Goal: Task Accomplishment & Management: Manage account settings

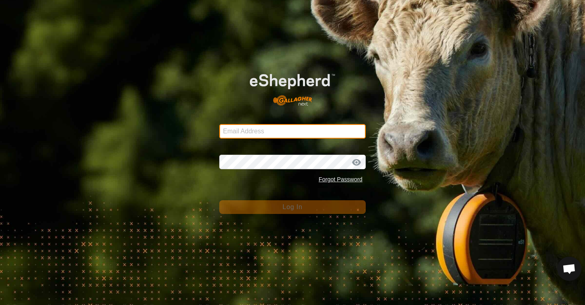
type input "[EMAIL_ADDRESS][DOMAIN_NAME]"
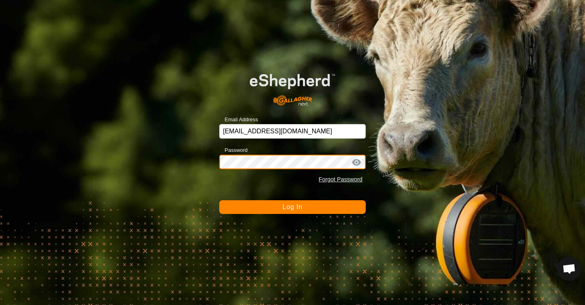
click at [293, 206] on button "Log In" at bounding box center [292, 207] width 146 height 14
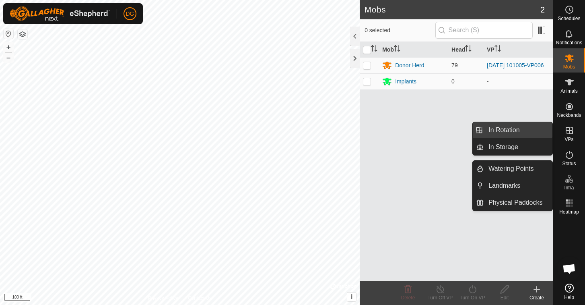
click at [518, 129] on link "In Rotation" at bounding box center [518, 130] width 69 height 16
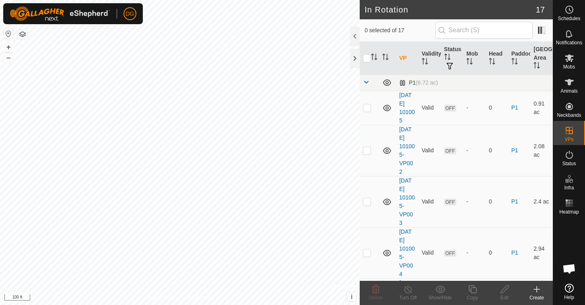
click at [537, 293] on icon at bounding box center [537, 289] width 10 height 10
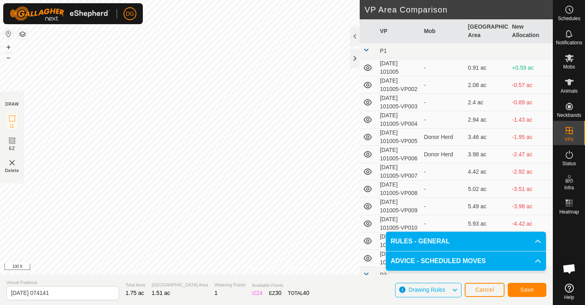
click at [526, 288] on span "Save" at bounding box center [527, 289] width 14 height 6
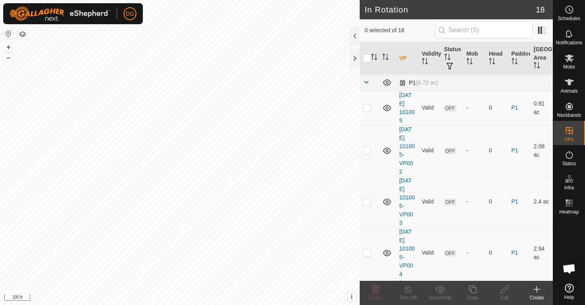
click at [363, 84] on span at bounding box center [366, 82] width 6 height 6
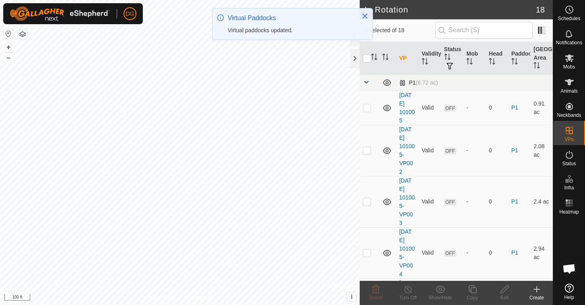
click at [366, 81] on span at bounding box center [366, 82] width 6 height 6
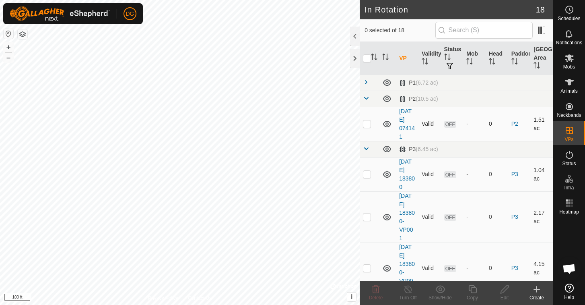
click at [368, 124] on p-checkbox at bounding box center [367, 123] width 8 height 6
click at [369, 125] on p-checkbox at bounding box center [367, 123] width 8 height 6
checkbox input "true"
click at [505, 290] on icon at bounding box center [505, 289] width 8 height 8
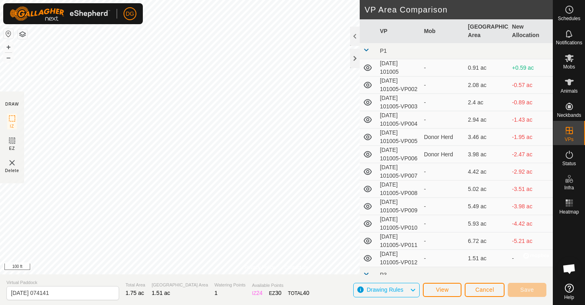
click at [481, 292] on span "Cancel" at bounding box center [484, 289] width 19 height 6
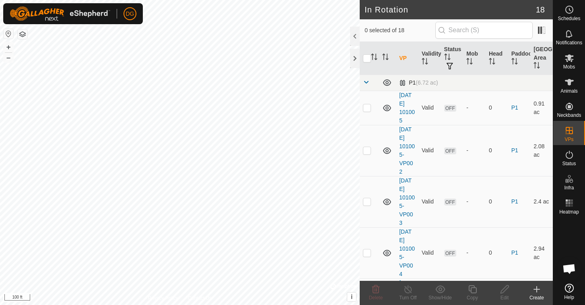
click at [366, 81] on span at bounding box center [366, 82] width 6 height 6
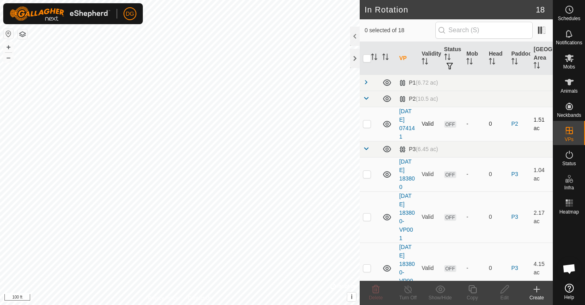
click at [367, 123] on p-checkbox at bounding box center [367, 123] width 8 height 6
click at [377, 289] on icon at bounding box center [376, 289] width 8 height 8
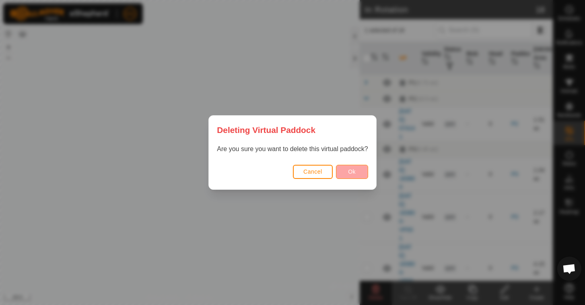
click at [358, 171] on button "Ok" at bounding box center [352, 172] width 32 height 14
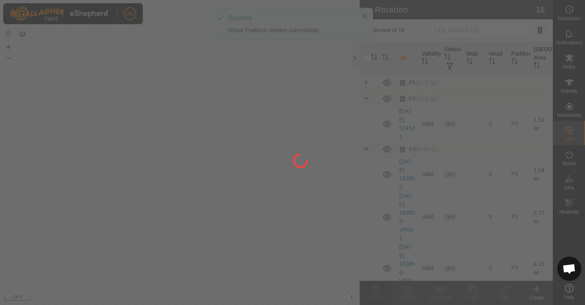
checkbox input "false"
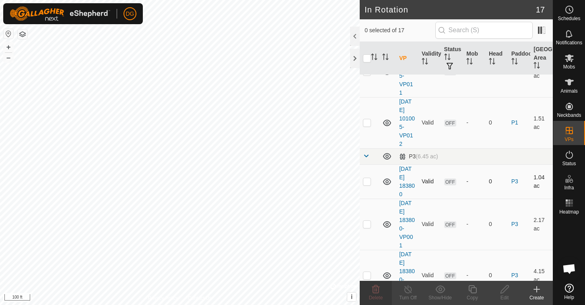
scroll to position [536, 0]
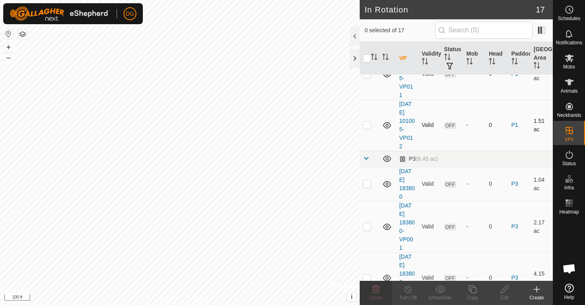
click at [368, 126] on p-checkbox at bounding box center [367, 125] width 8 height 6
checkbox input "false"
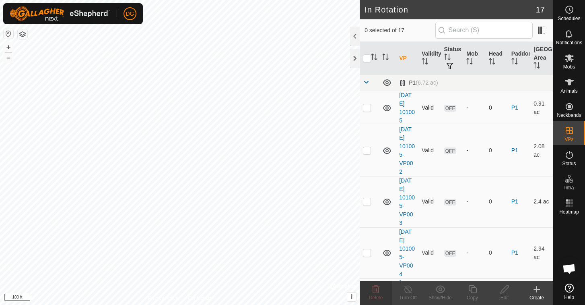
scroll to position [0, 0]
click at [367, 109] on p-checkbox at bounding box center [367, 107] width 8 height 6
checkbox input "false"
click at [365, 153] on p-checkbox at bounding box center [367, 150] width 8 height 6
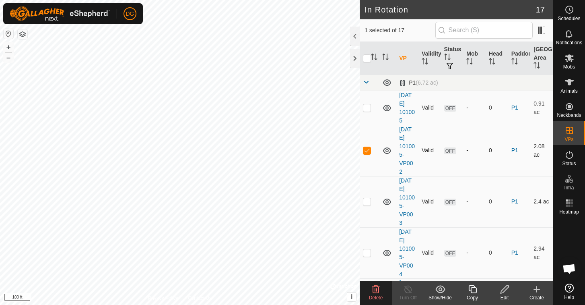
click at [365, 153] on p-checkbox at bounding box center [367, 150] width 8 height 6
checkbox input "false"
click at [367, 201] on p-checkbox at bounding box center [367, 201] width 8 height 6
checkbox input "false"
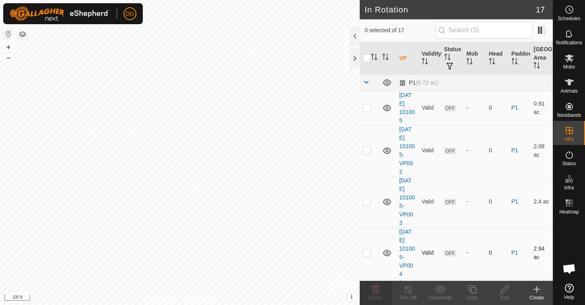
click at [367, 252] on p-checkbox at bounding box center [367, 252] width 8 height 6
checkbox input "false"
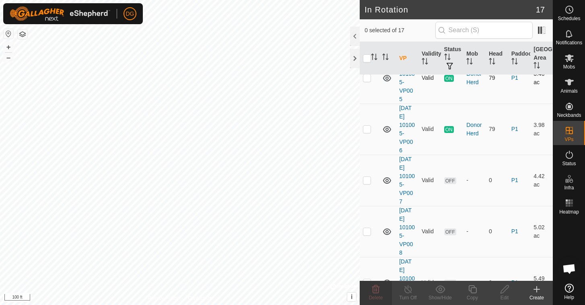
scroll to position [226, 0]
click at [367, 177] on p-checkbox at bounding box center [367, 179] width 8 height 6
checkbox input "false"
click at [367, 229] on p-checkbox at bounding box center [367, 230] width 8 height 6
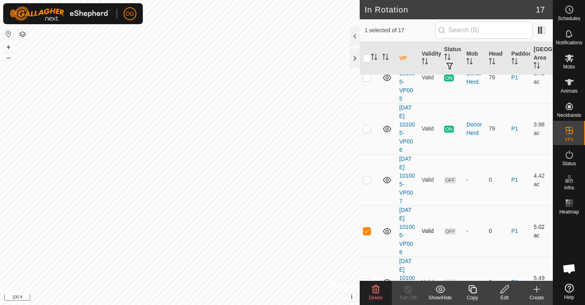
click at [367, 229] on p-checkbox at bounding box center [367, 230] width 8 height 6
checkbox input "false"
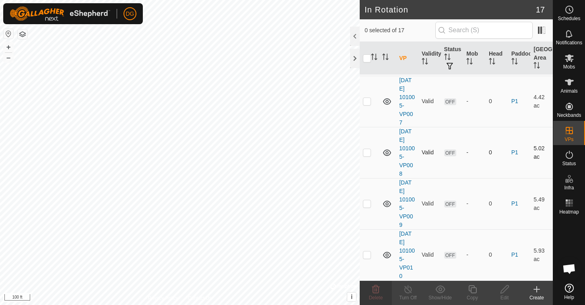
scroll to position [306, 0]
click at [367, 203] on p-checkbox at bounding box center [367, 201] width 8 height 6
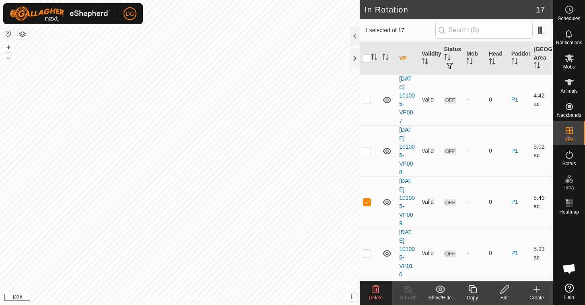
click at [367, 203] on p-checkbox at bounding box center [367, 201] width 8 height 6
checkbox input "false"
click at [367, 255] on p-checkbox at bounding box center [367, 252] width 8 height 6
checkbox input "false"
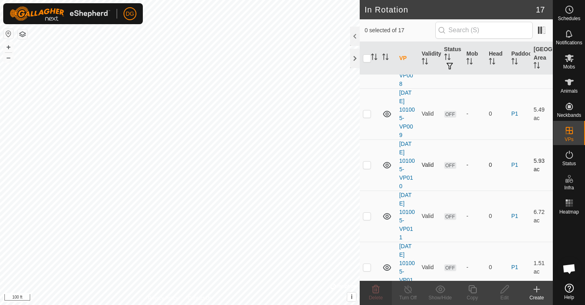
scroll to position [398, 0]
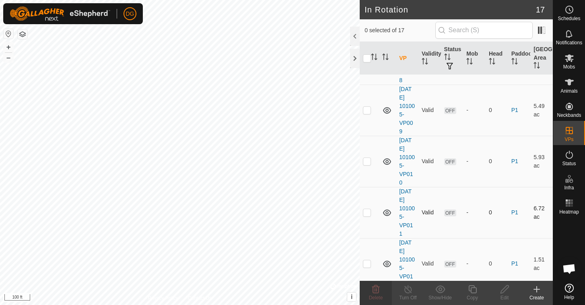
click at [368, 213] on p-checkbox at bounding box center [367, 212] width 8 height 6
checkbox input "true"
click at [474, 287] on icon at bounding box center [472, 289] width 8 height 8
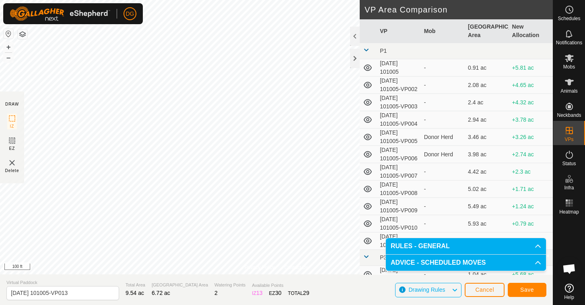
click at [531, 292] on span "Save" at bounding box center [527, 289] width 14 height 6
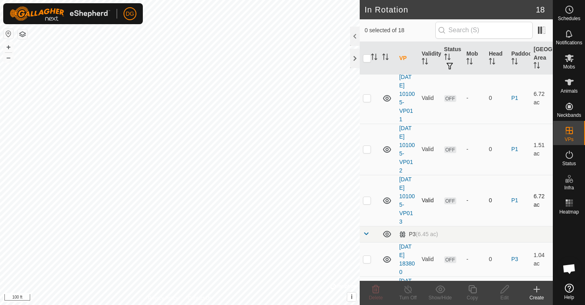
scroll to position [508, 0]
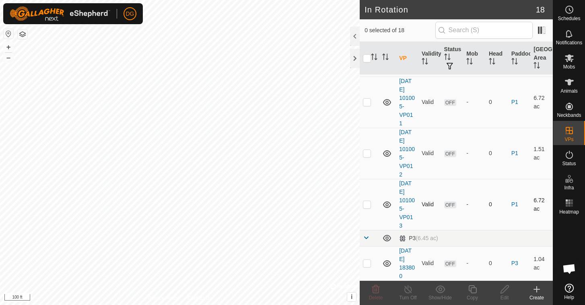
click at [167, 139] on div "DG Schedules Notifications Mobs Animals Neckbands VPs Status Infra Heatmap Help…" at bounding box center [292, 152] width 585 height 305
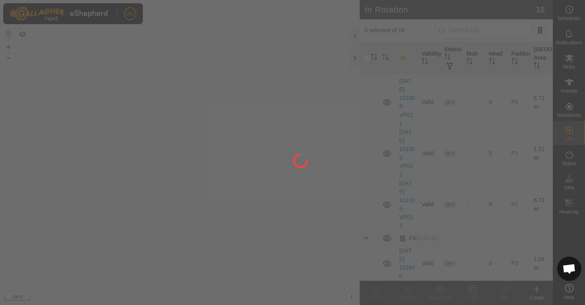
checkbox input "true"
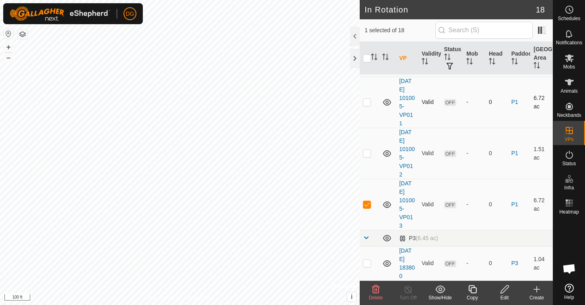
click at [367, 102] on p-checkbox at bounding box center [367, 102] width 8 height 6
checkbox input "false"
click at [365, 207] on p-checkbox at bounding box center [367, 204] width 8 height 6
click at [367, 206] on p-checkbox at bounding box center [367, 204] width 8 height 6
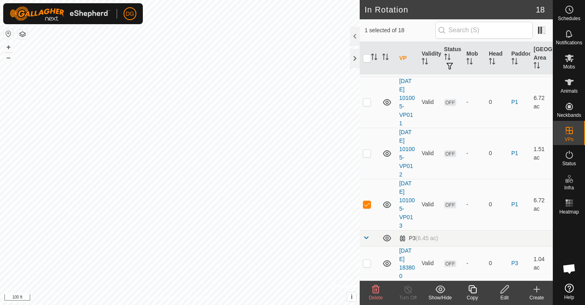
click at [375, 289] on icon at bounding box center [376, 289] width 8 height 8
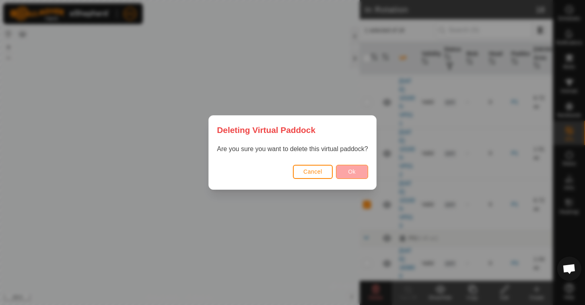
click at [350, 170] on span "Ok" at bounding box center [352, 171] width 8 height 6
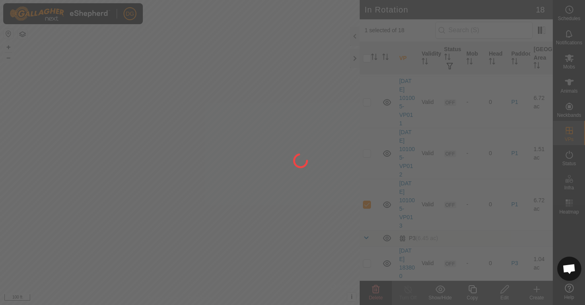
checkbox input "false"
